Goal: Transaction & Acquisition: Purchase product/service

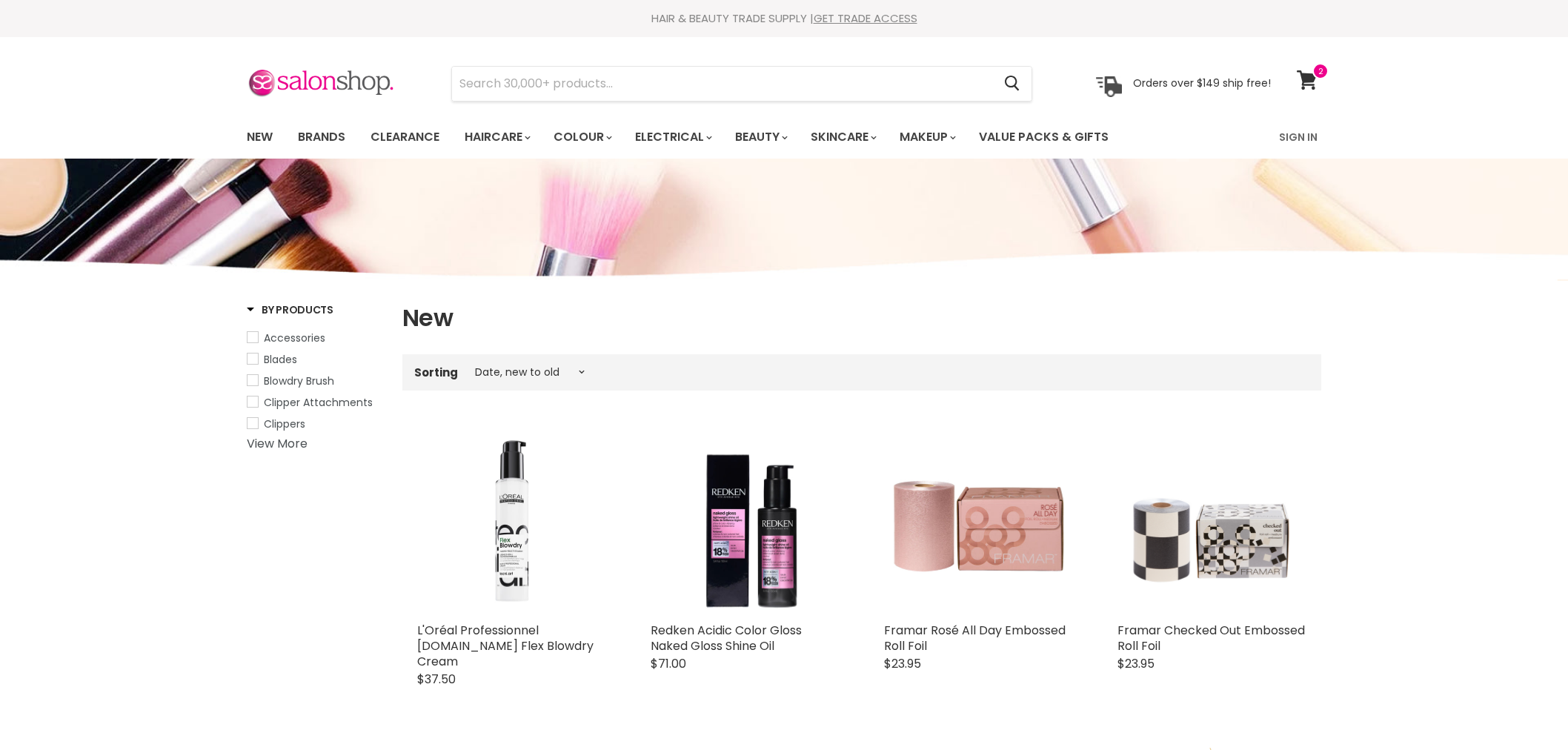
select select "created-descending"
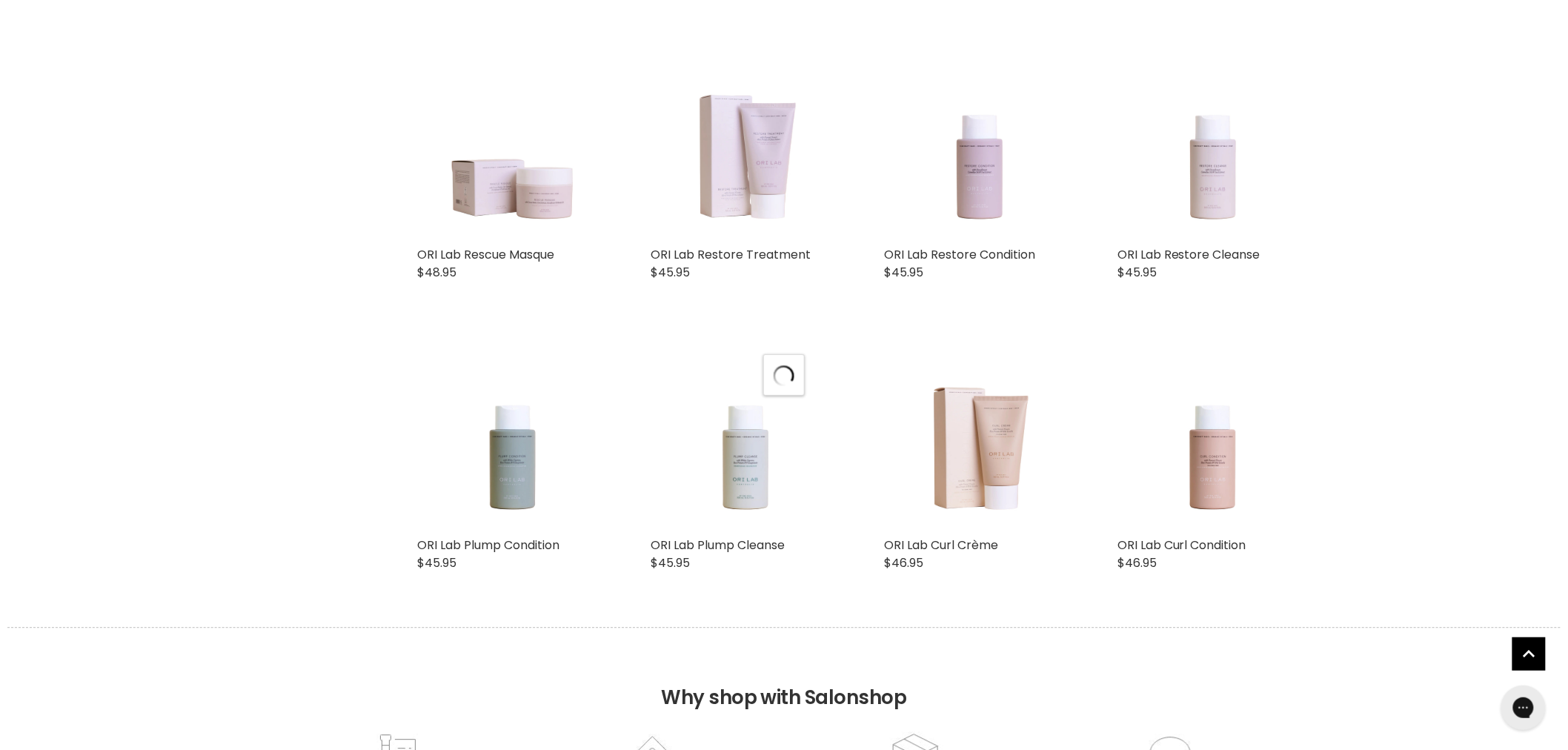
select select "created-descending"
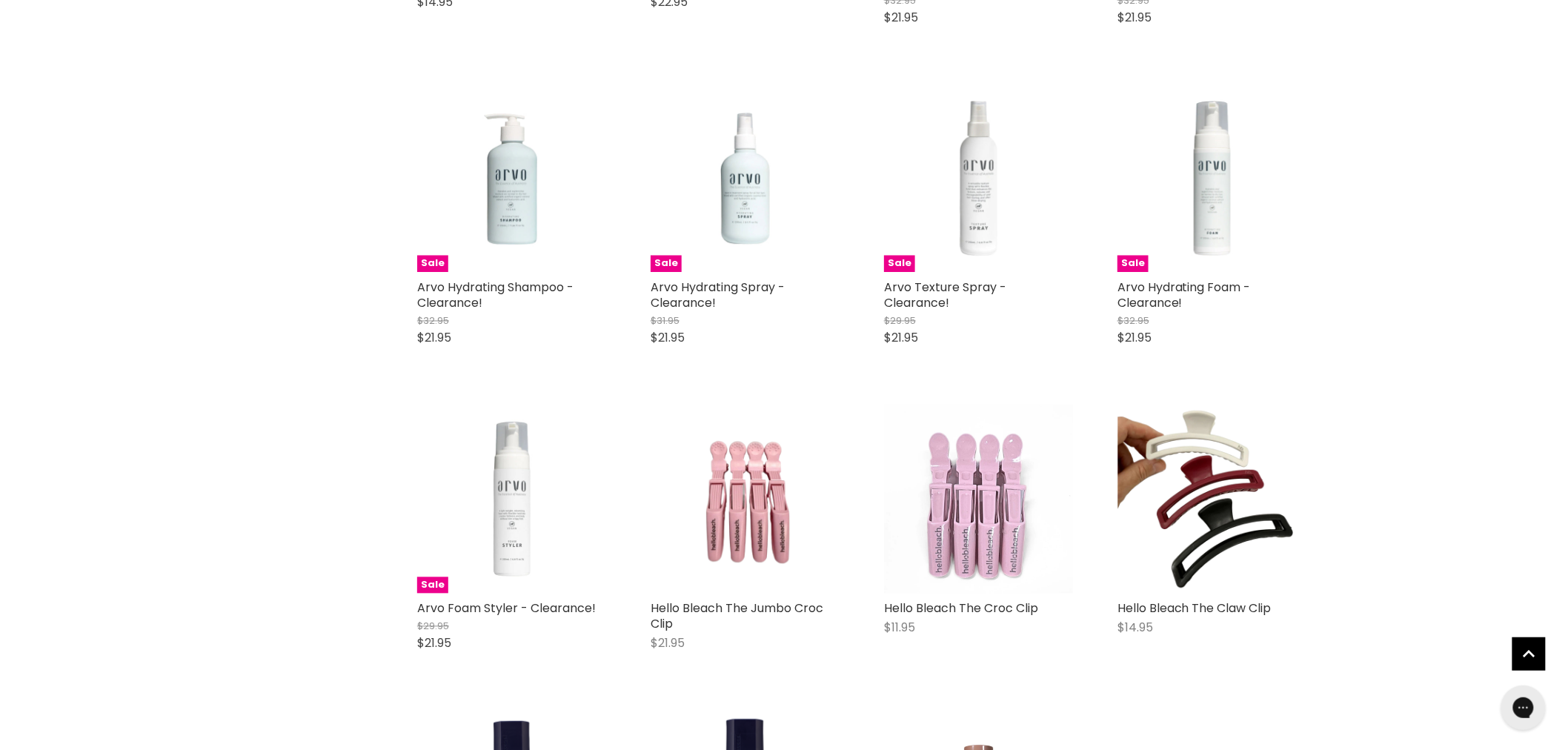
scroll to position [6091, 0]
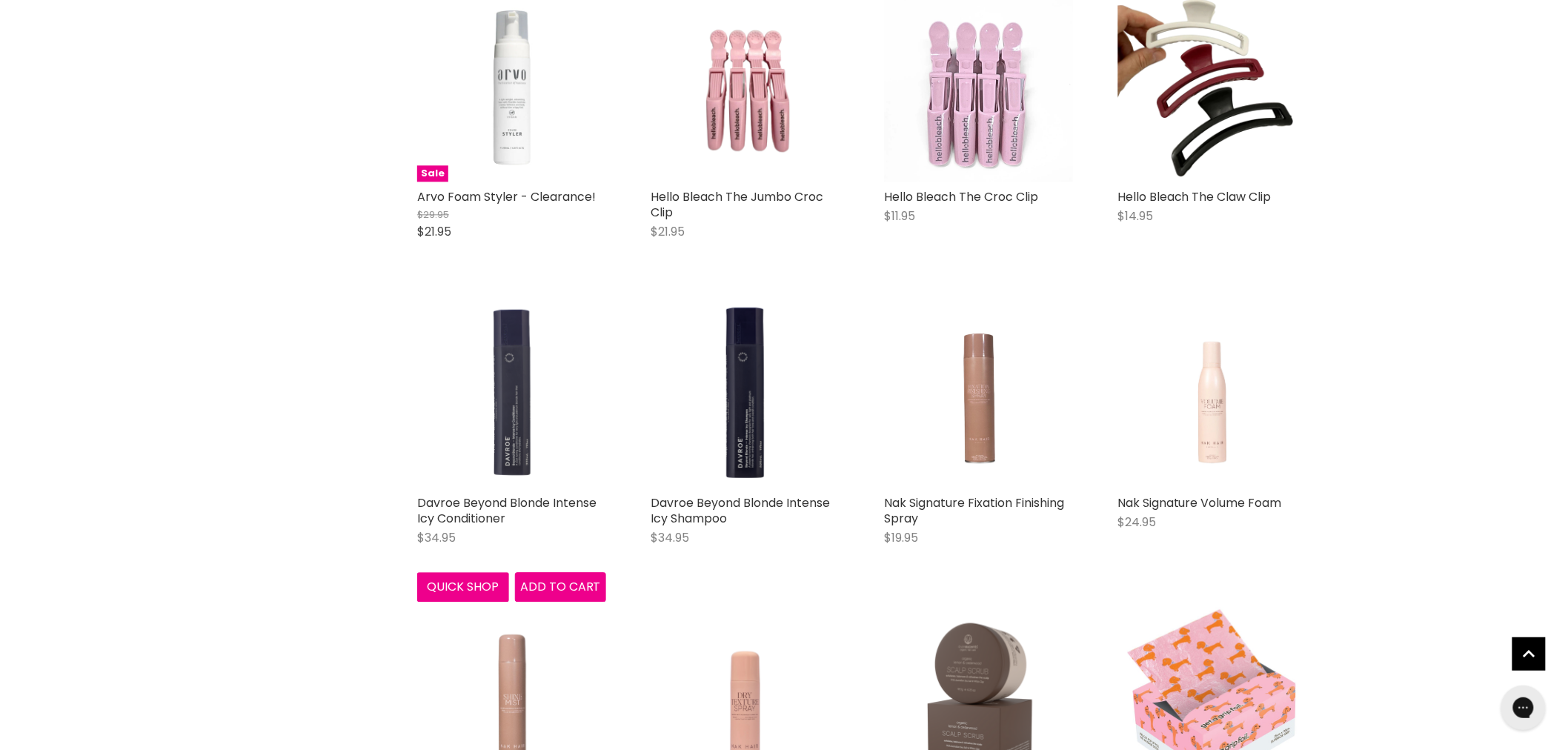
click at [529, 341] on img "Main content" at bounding box center [511, 392] width 189 height 189
